Goal: Transaction & Acquisition: Purchase product/service

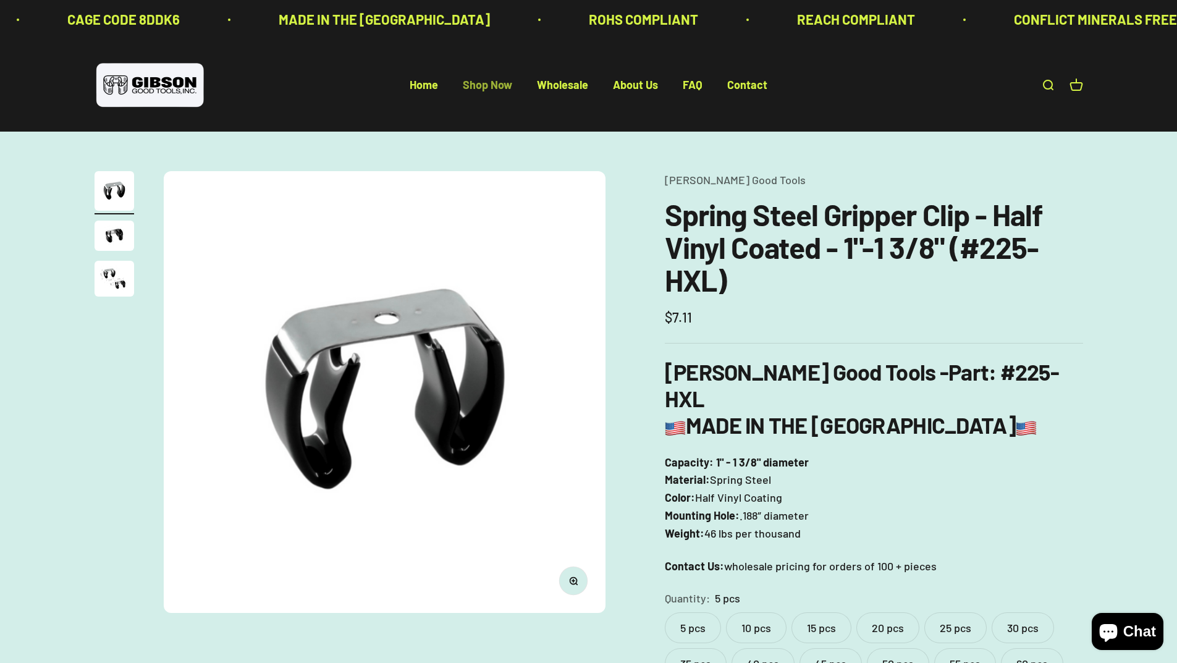
click at [484, 87] on link "Shop Now" at bounding box center [487, 85] width 49 height 14
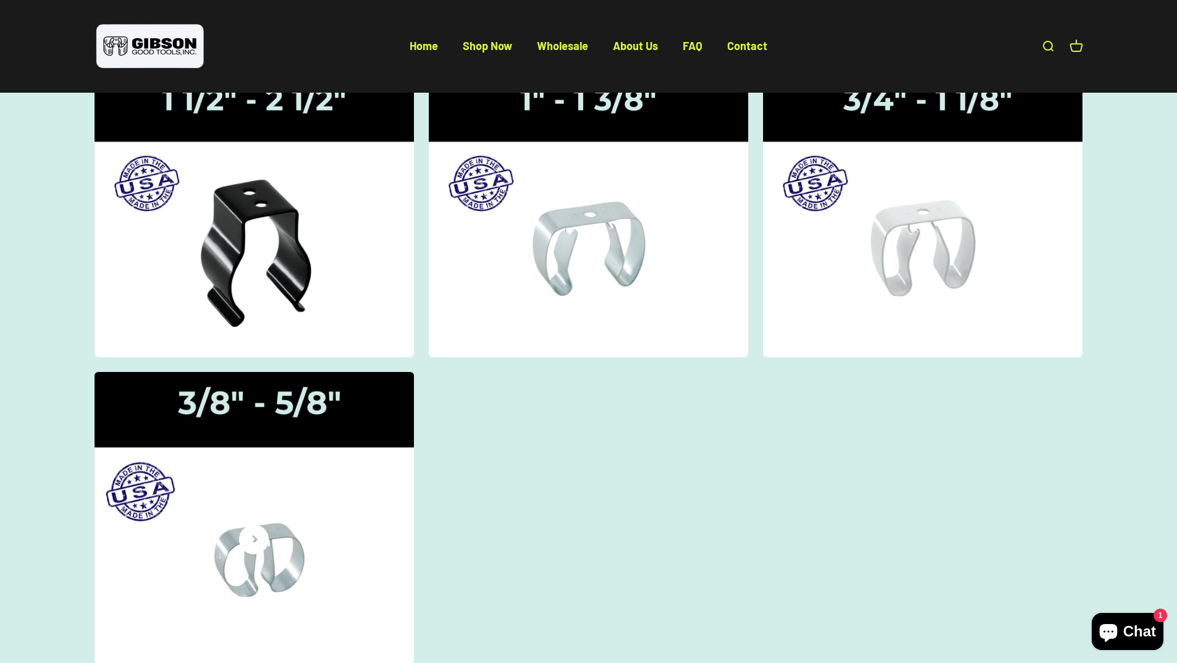
scroll to position [247, 0]
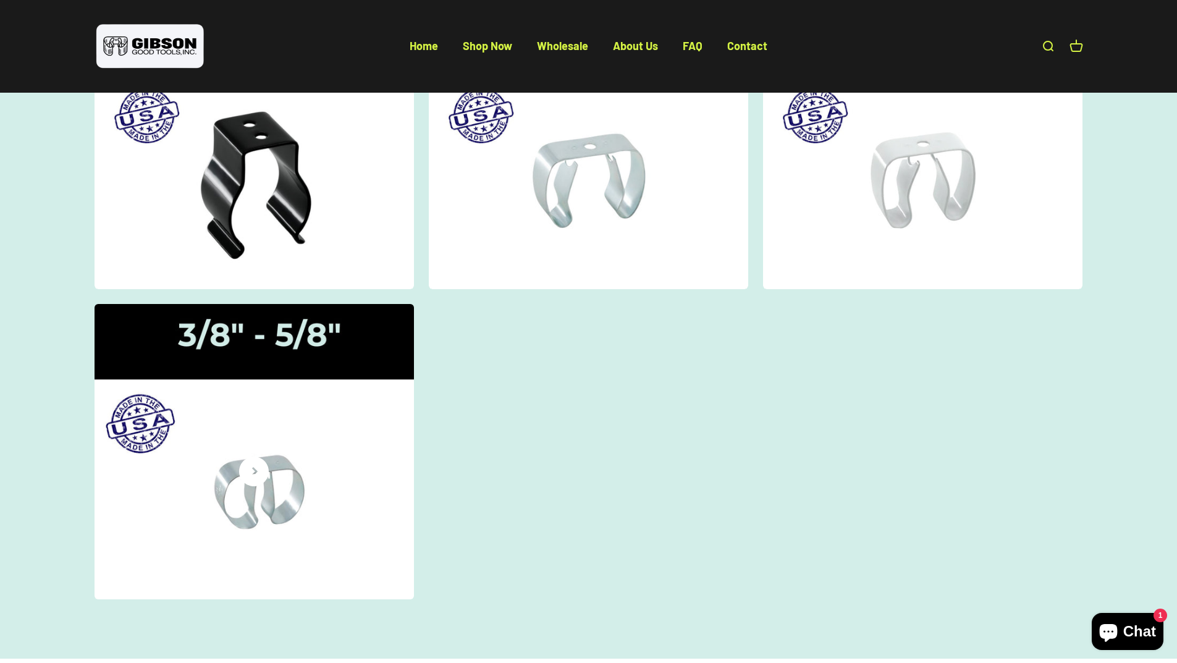
click at [269, 479] on icon at bounding box center [254, 472] width 30 height 30
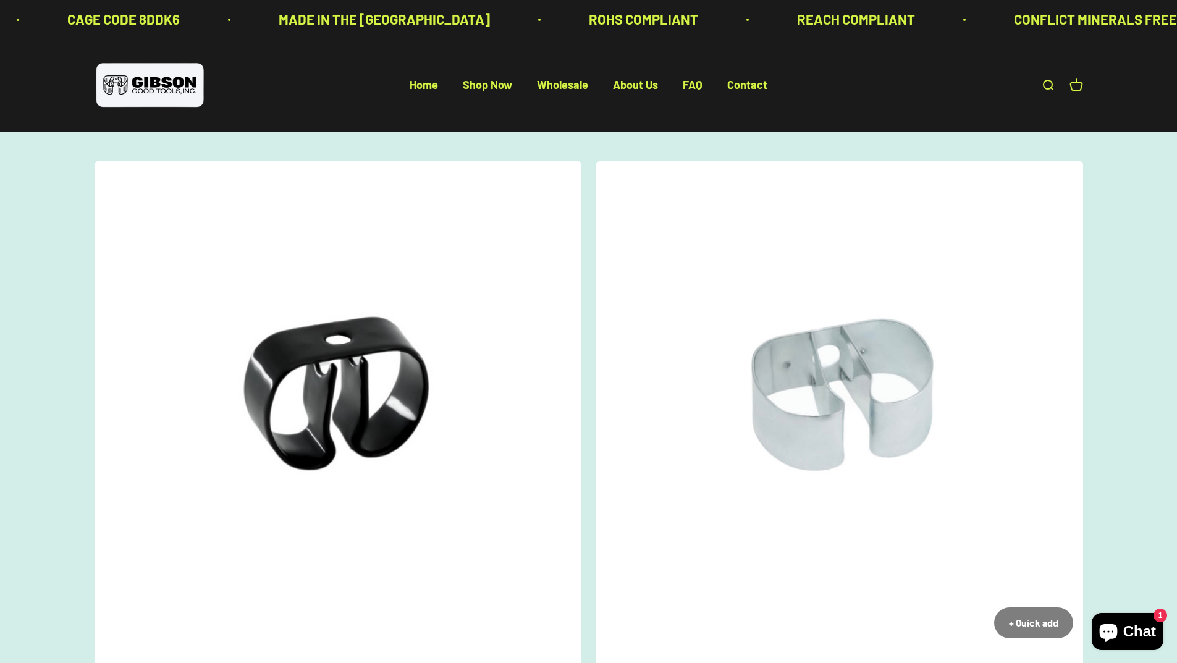
click at [761, 392] on img at bounding box center [839, 404] width 487 height 487
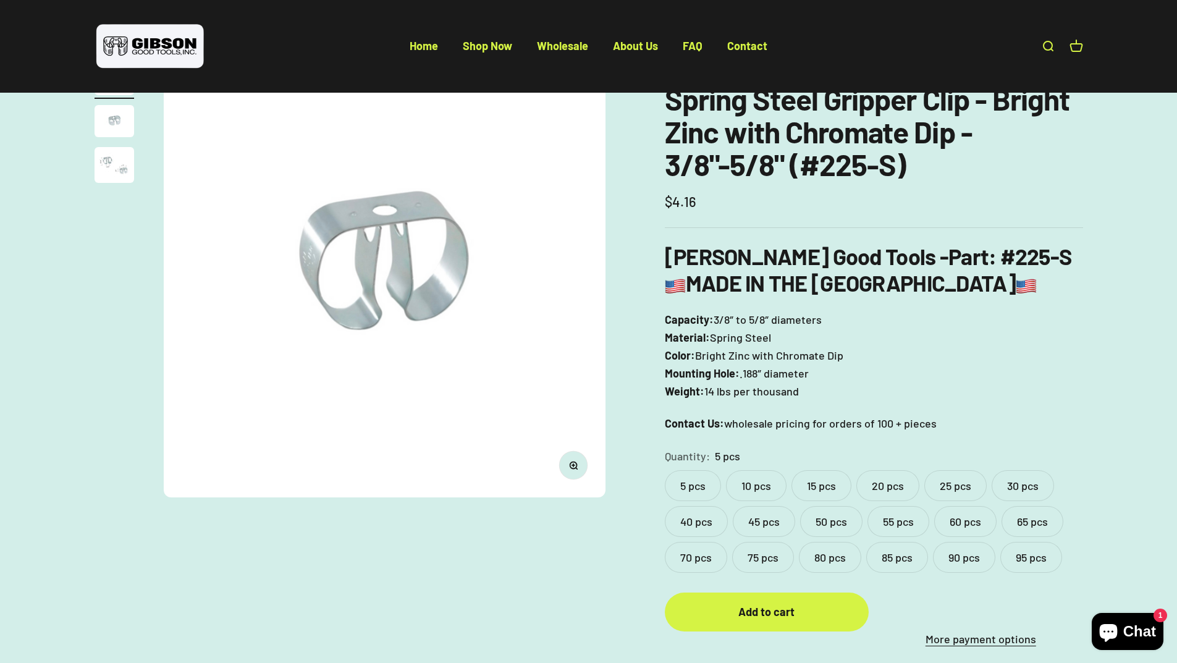
scroll to position [124, 0]
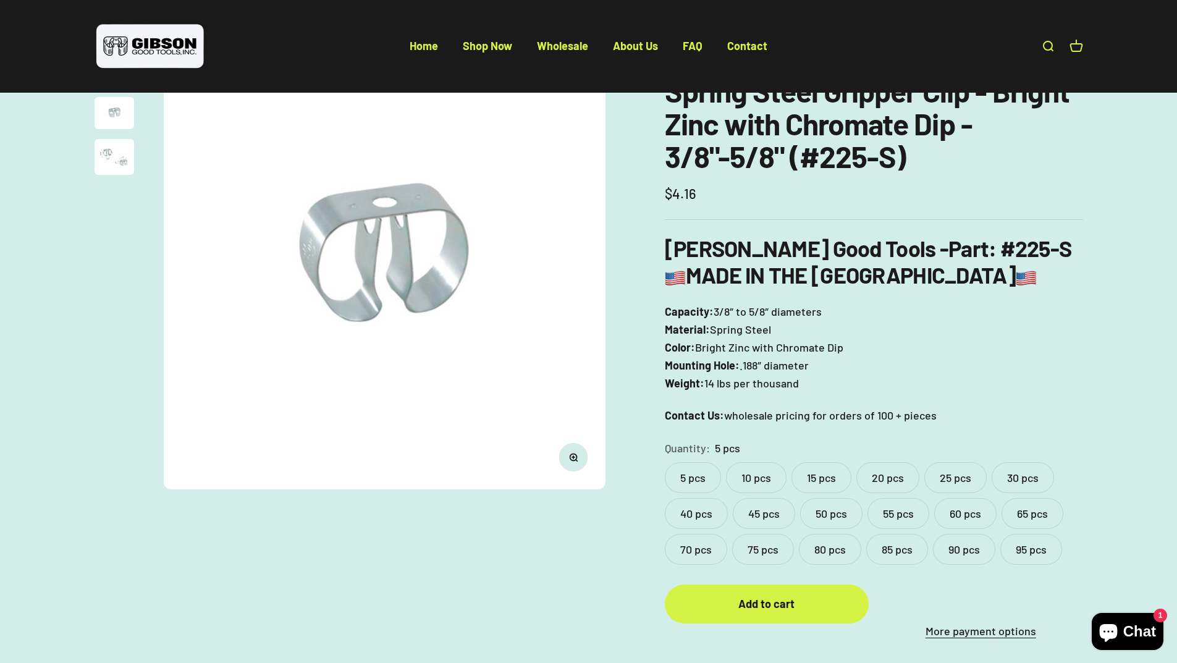
click at [763, 486] on label "10 pcs" at bounding box center [756, 477] width 61 height 31
click at [900, 479] on label "20 pcs" at bounding box center [887, 477] width 63 height 31
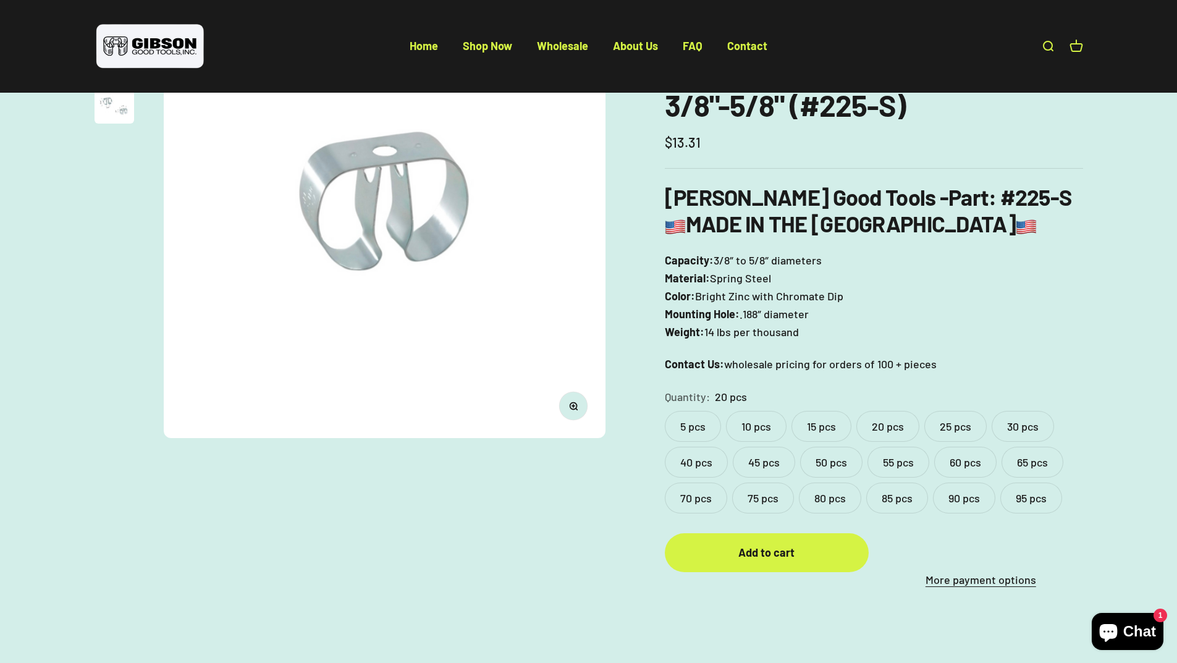
scroll to position [185, 0]
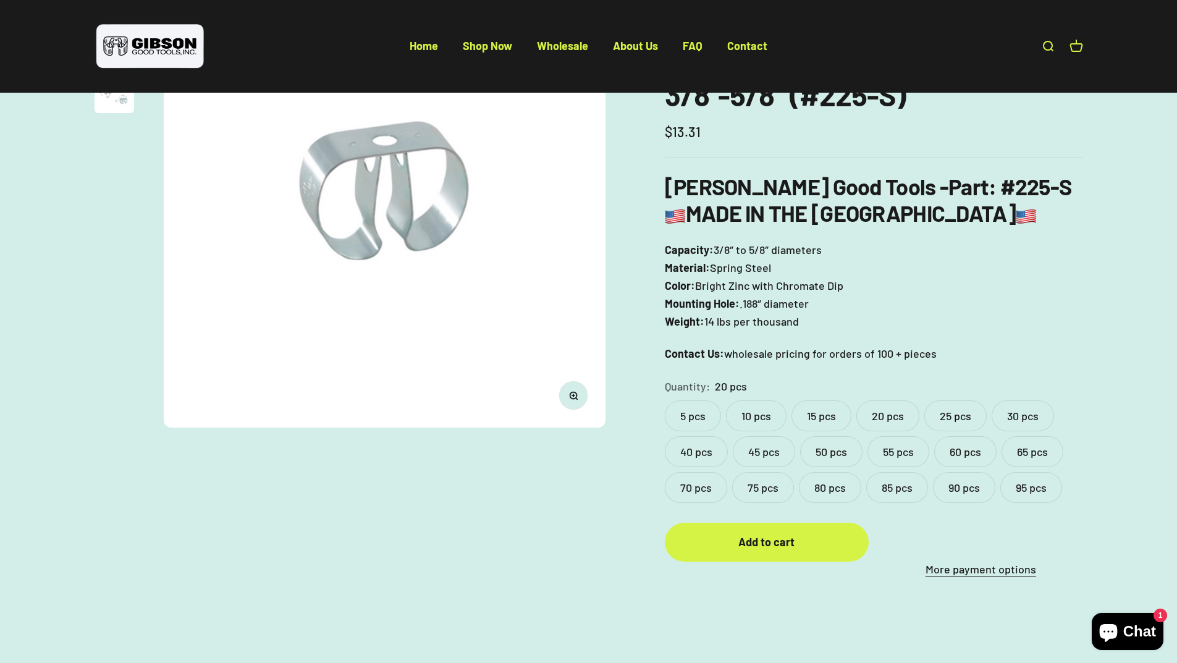
click at [1033, 485] on label "95 pcs" at bounding box center [1031, 487] width 62 height 31
click at [963, 491] on label "90 pcs" at bounding box center [964, 487] width 62 height 31
click at [808, 486] on label "80 pcs" at bounding box center [830, 487] width 62 height 31
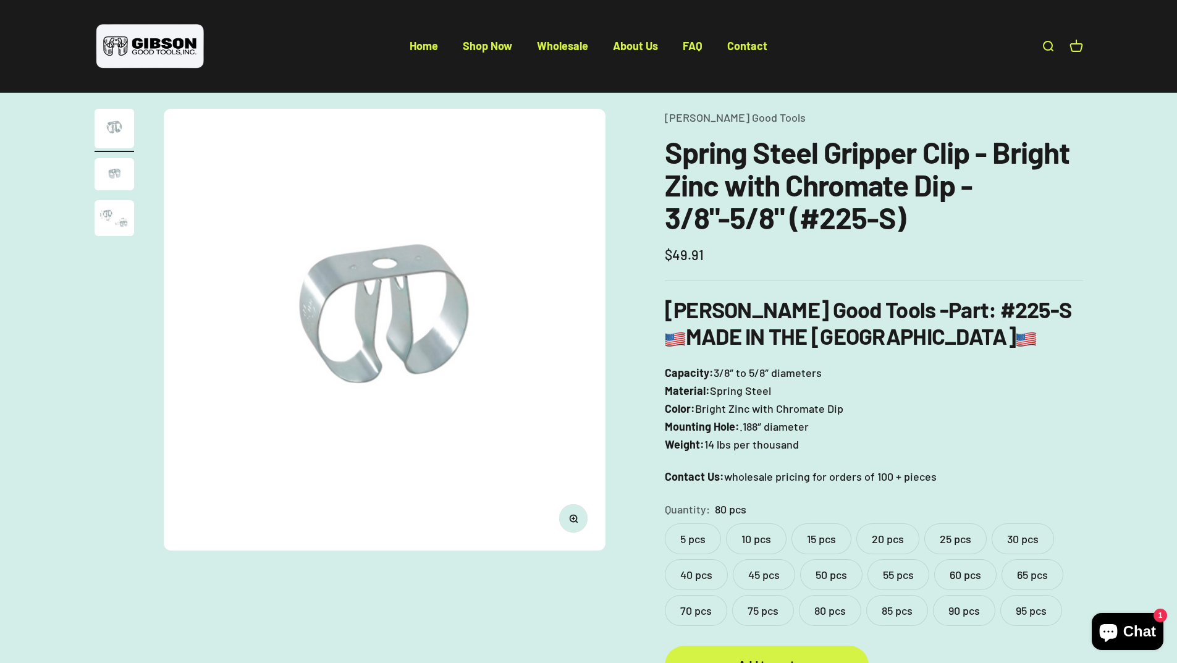
scroll to position [62, 0]
